Goal: Task Accomplishment & Management: Manage account settings

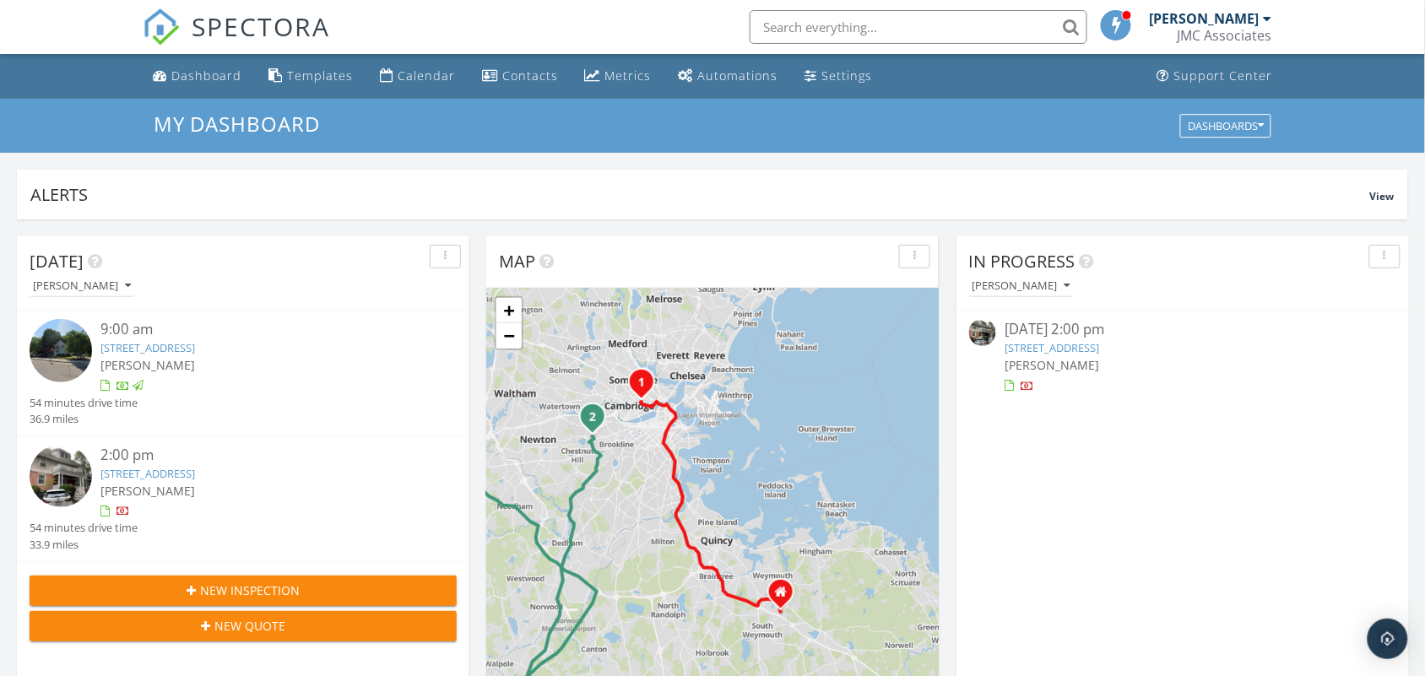
scroll to position [8, 8]
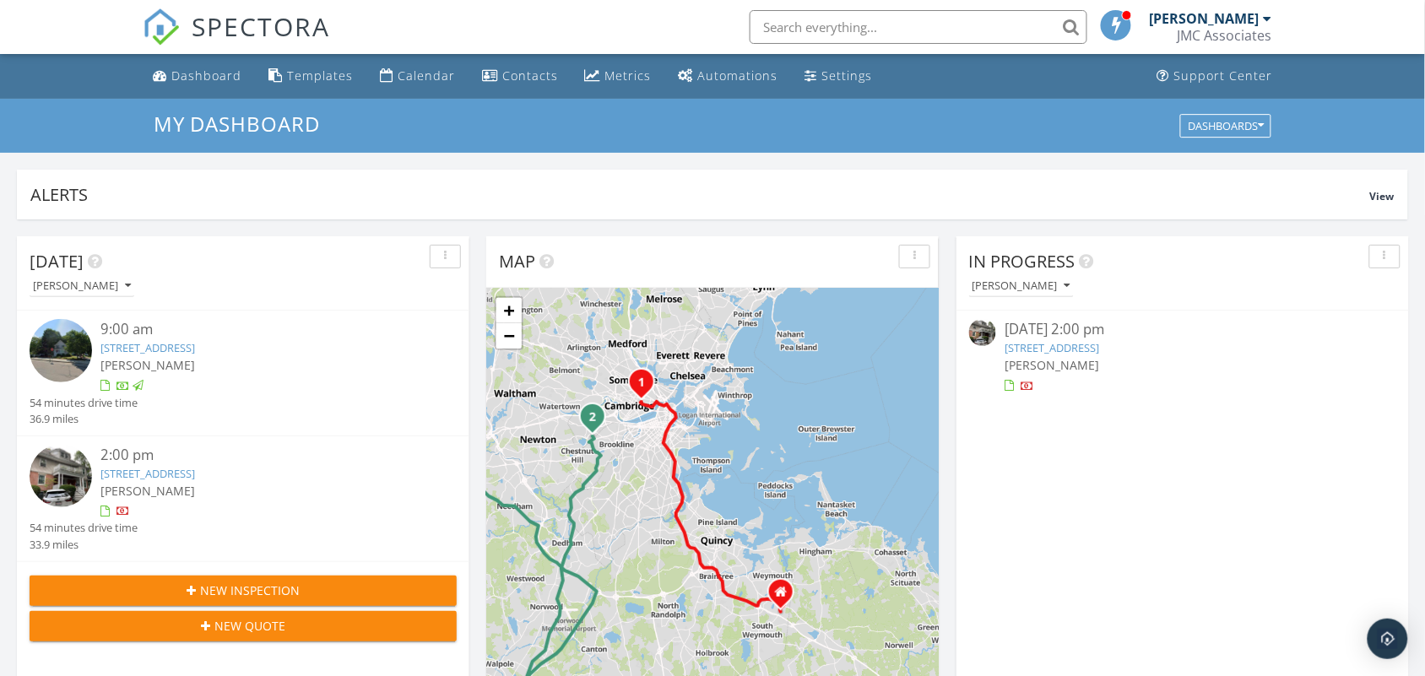
click at [165, 479] on link "[STREET_ADDRESS]" at bounding box center [147, 473] width 95 height 15
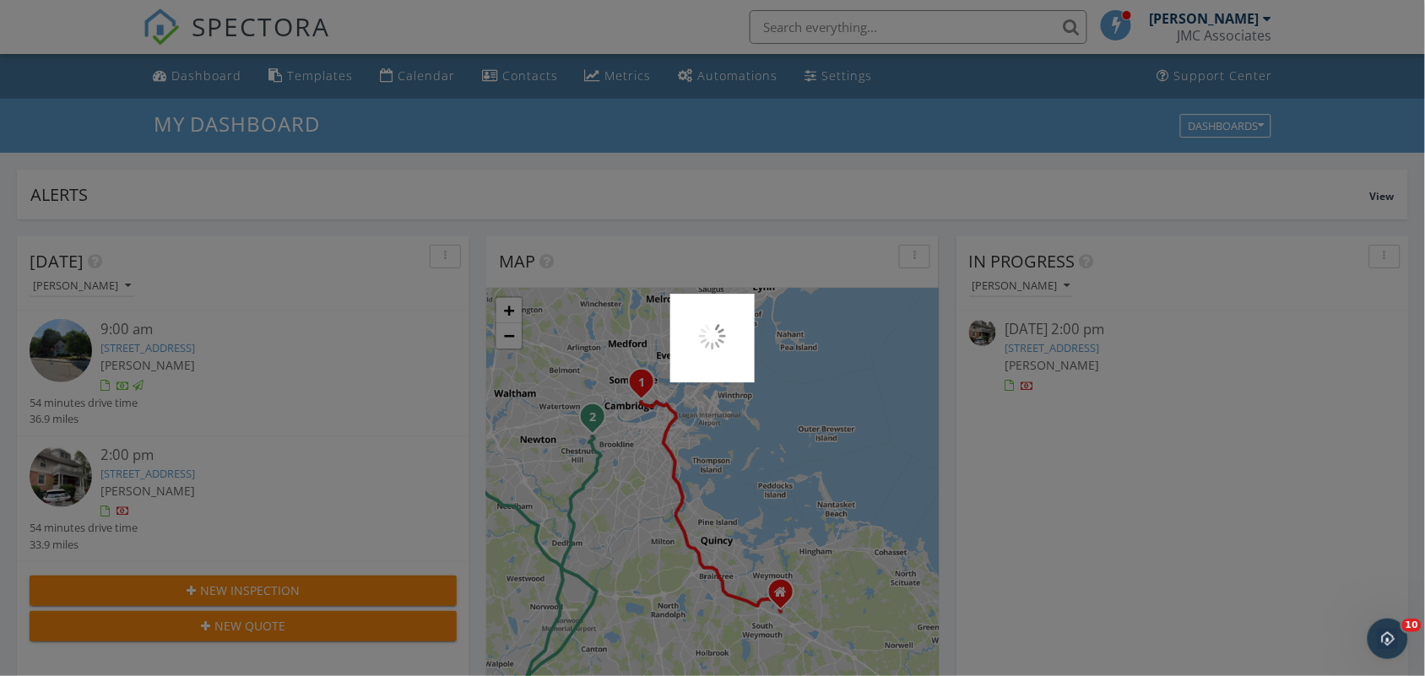
scroll to position [0, 0]
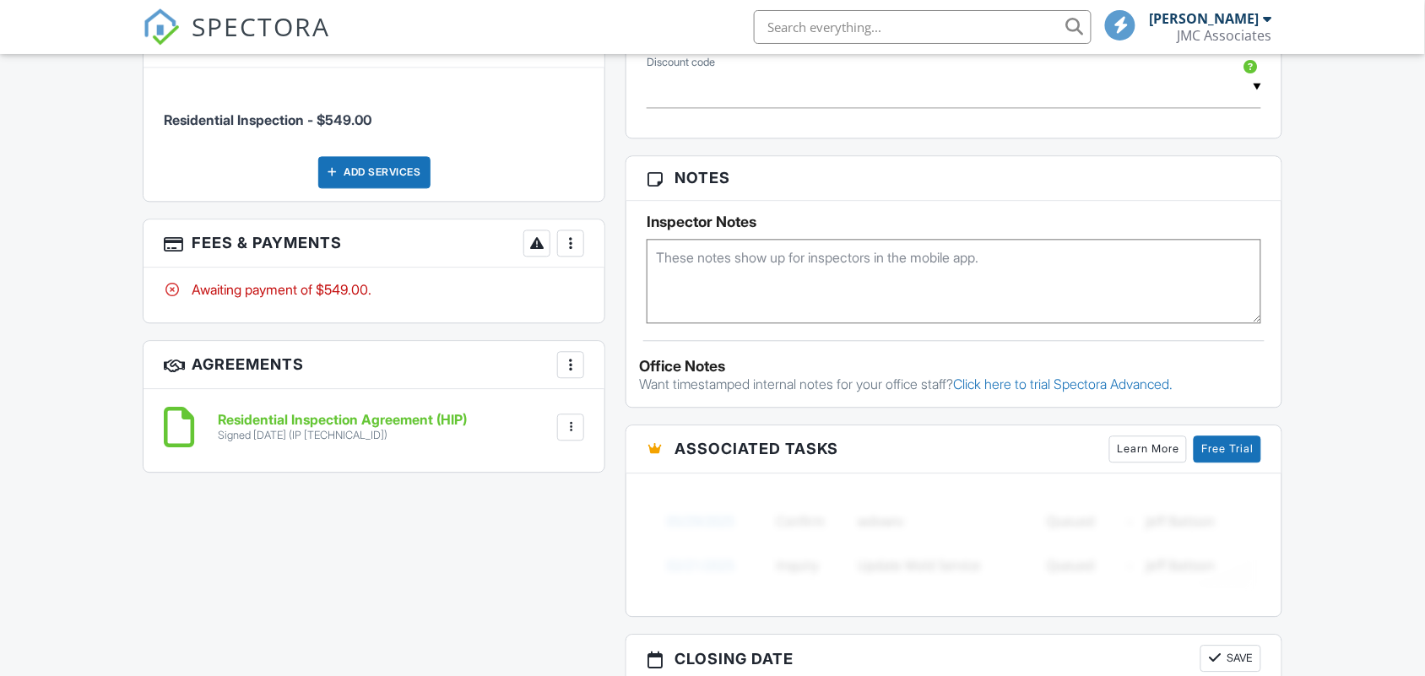
click at [578, 243] on div at bounding box center [570, 243] width 17 height 17
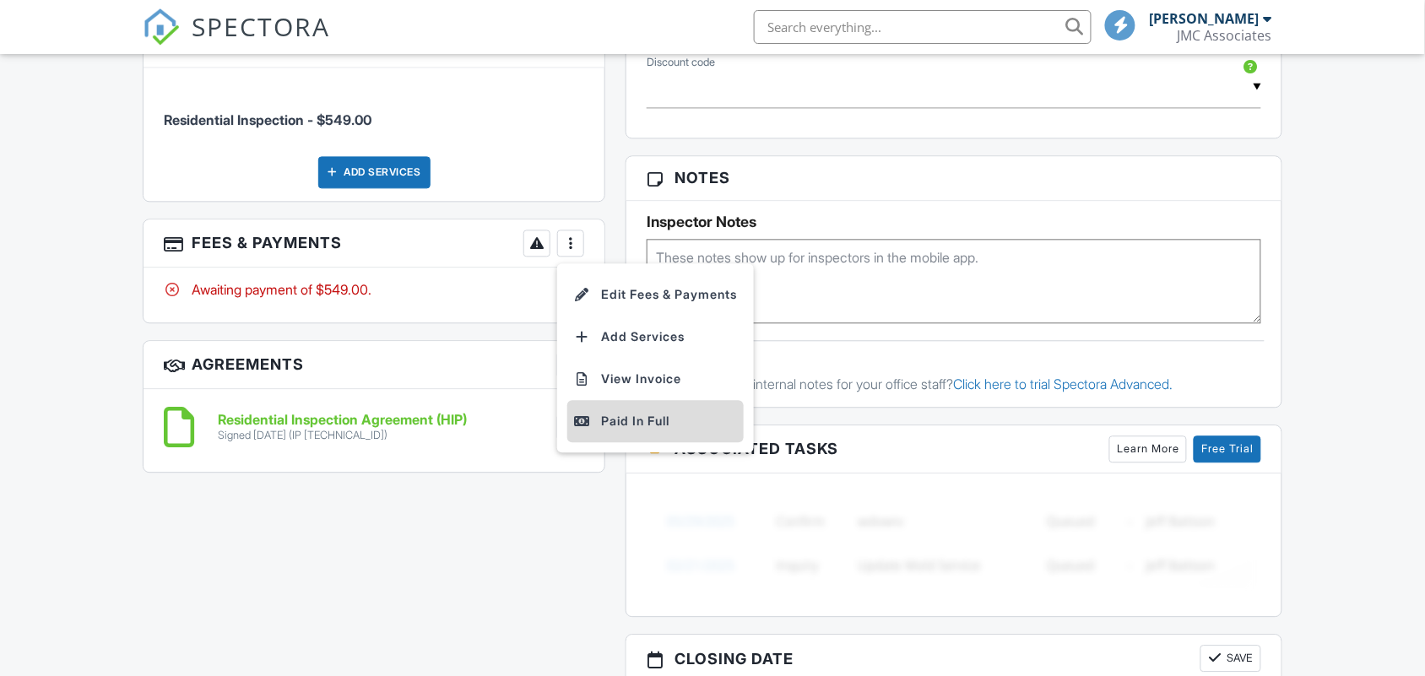
click at [601, 420] on div "Paid In Full" at bounding box center [655, 421] width 163 height 20
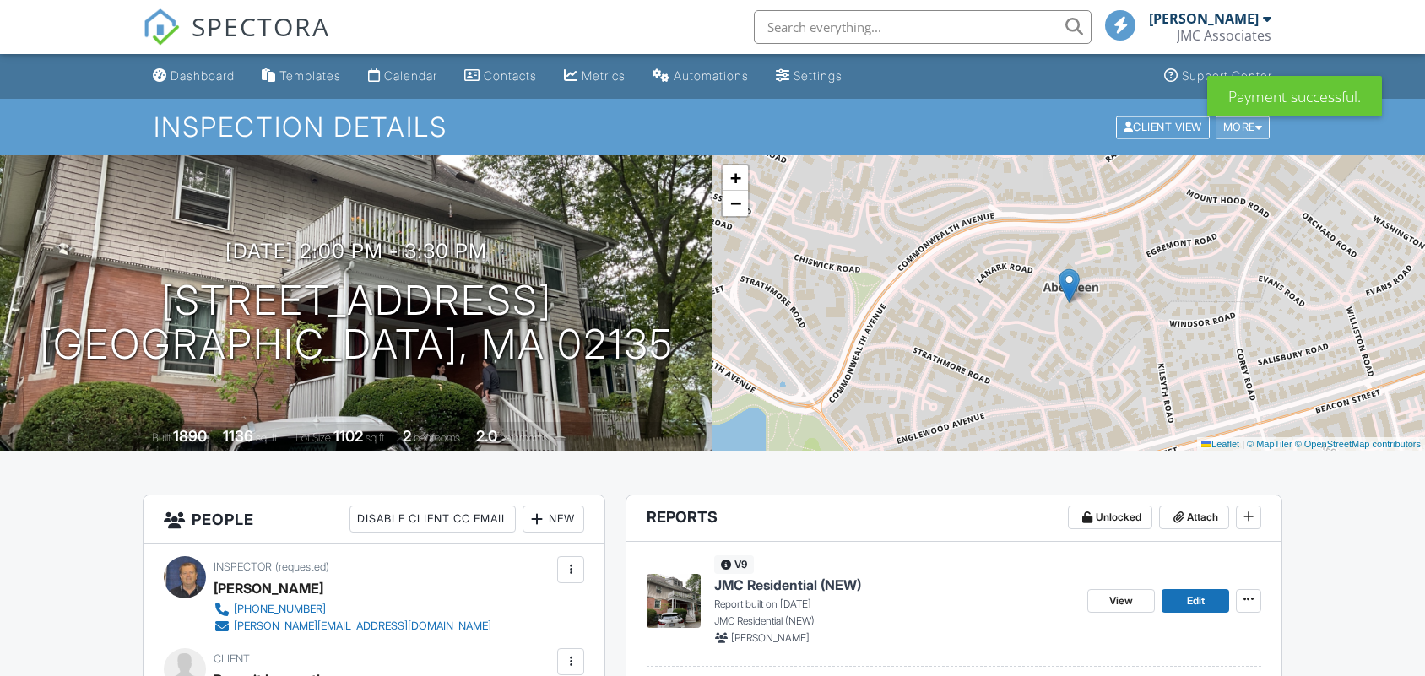
click at [1249, 139] on div "Client View More Property Details Reschedule Reorder / Copy Share Cancel Delete…" at bounding box center [1193, 127] width 158 height 26
click at [1249, 123] on div "More" at bounding box center [1243, 127] width 55 height 23
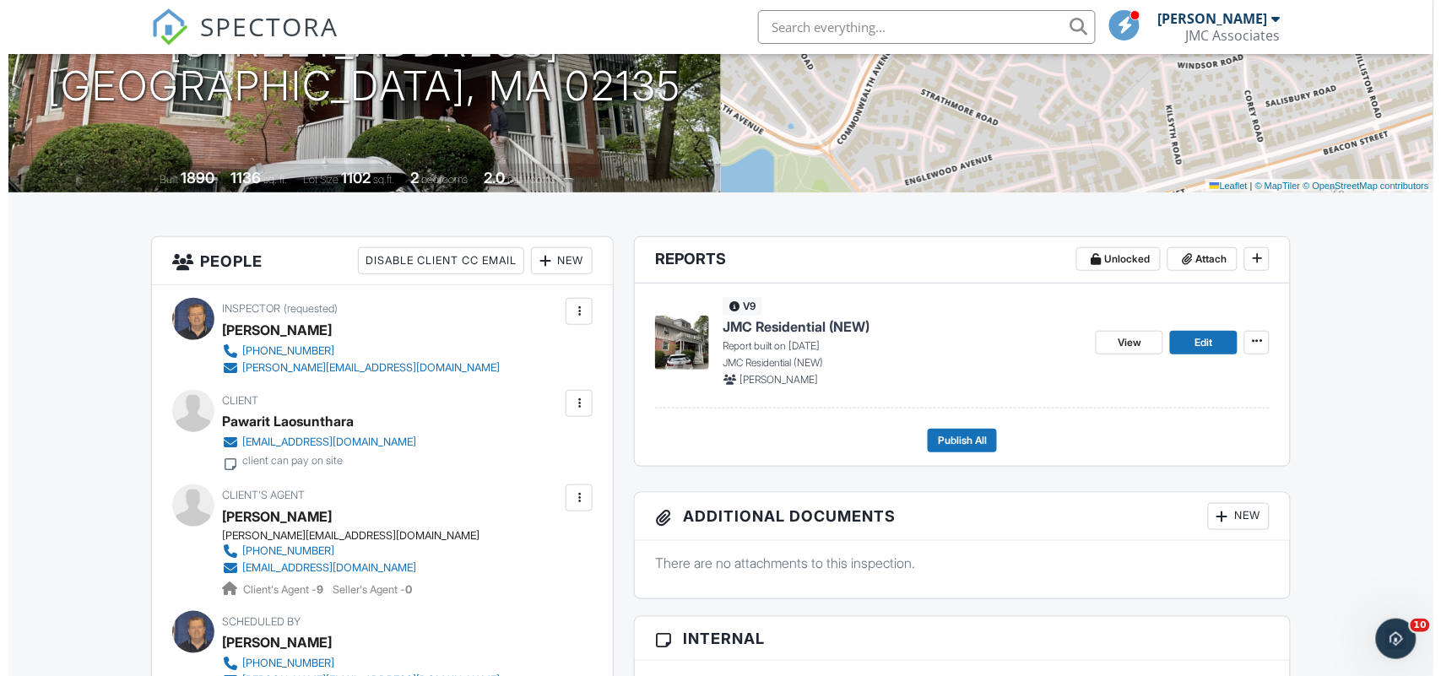
scroll to position [317, 0]
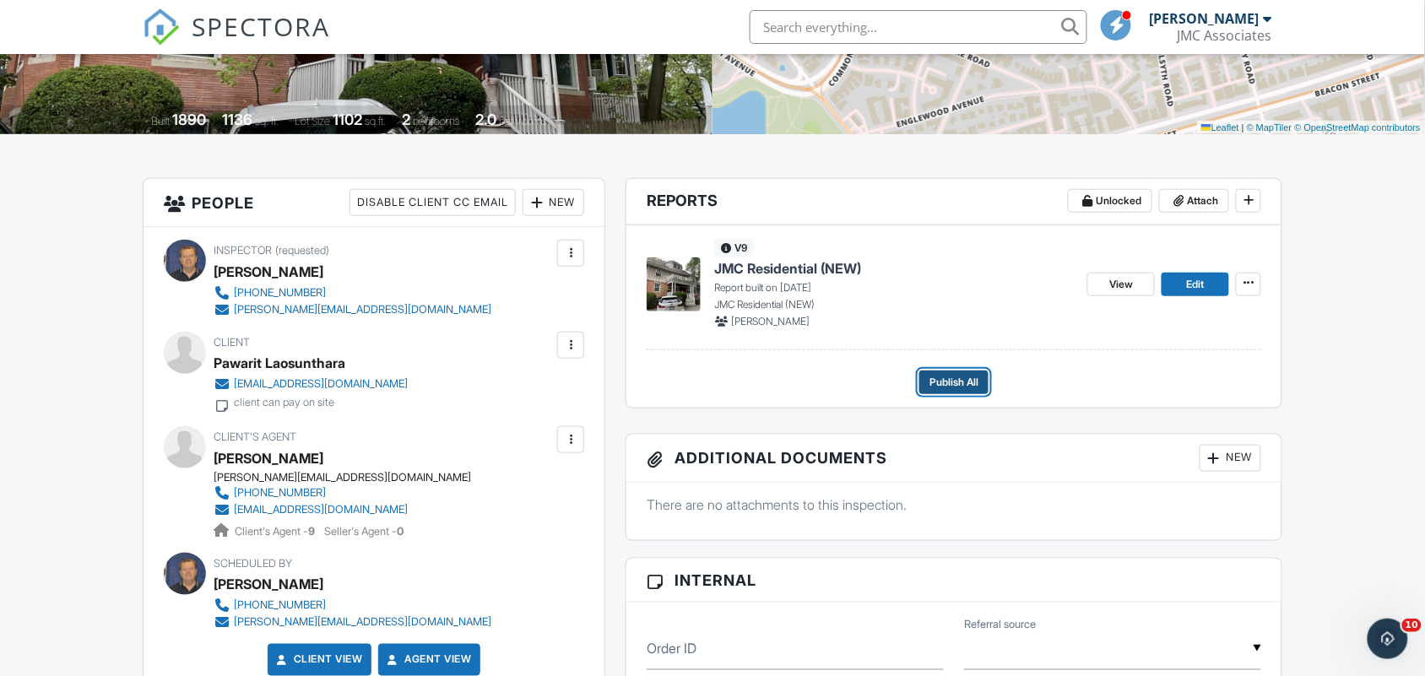
click at [956, 381] on span "Publish All" at bounding box center [953, 382] width 49 height 17
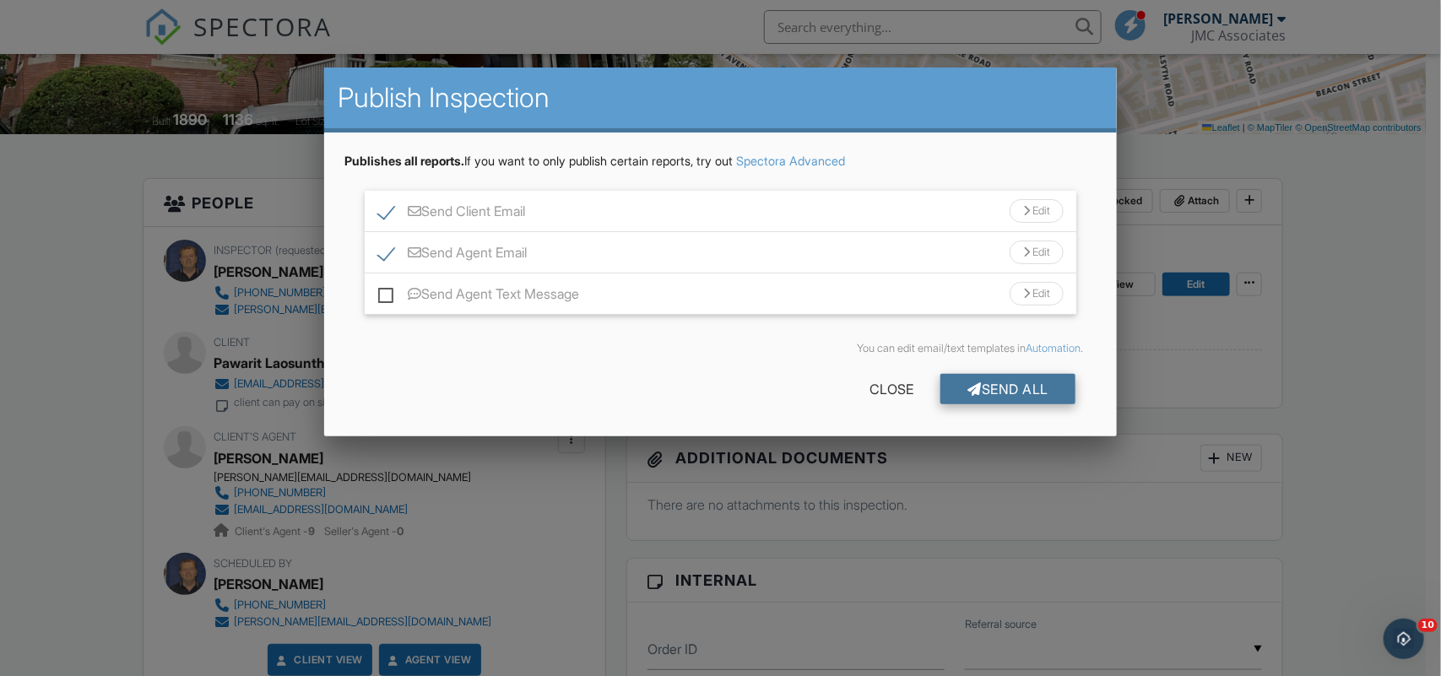
click at [1015, 386] on div "Send All" at bounding box center [1007, 389] width 135 height 30
